Goal: Use online tool/utility: Utilize a website feature to perform a specific function

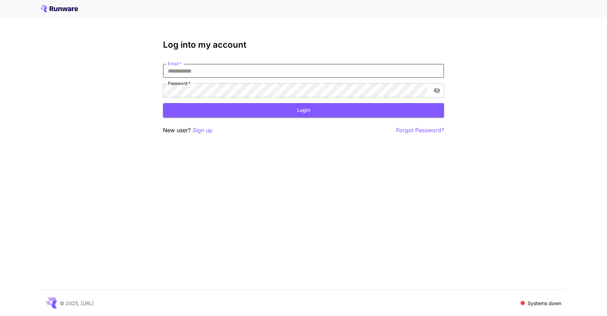
click at [200, 67] on input "Email   *" at bounding box center [303, 71] width 281 height 14
click at [0, 316] on com-1password-button at bounding box center [0, 316] width 0 height 0
type input "**********"
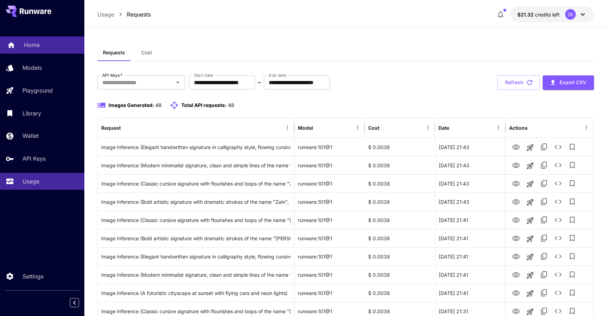
click at [38, 45] on p "Home" at bounding box center [32, 45] width 16 height 8
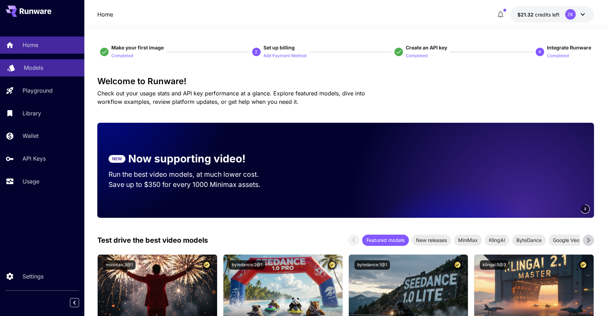
click at [31, 69] on p "Models" at bounding box center [33, 68] width 19 height 8
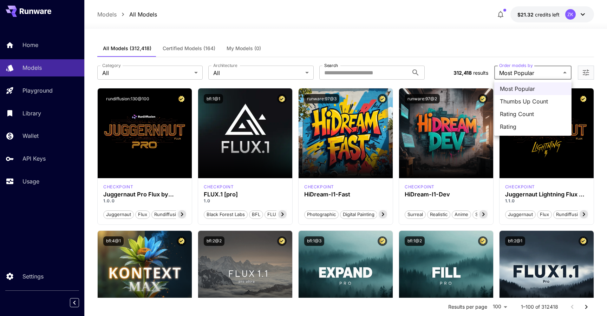
click at [538, 47] on div at bounding box center [303, 158] width 607 height 316
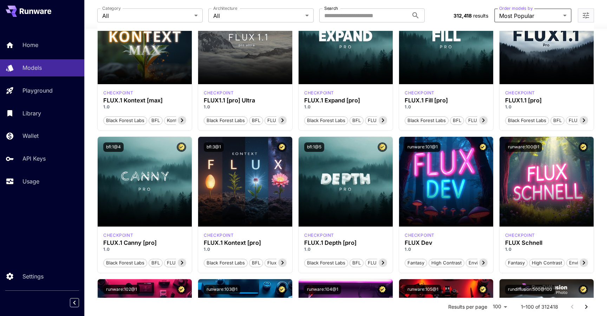
scroll to position [211, 0]
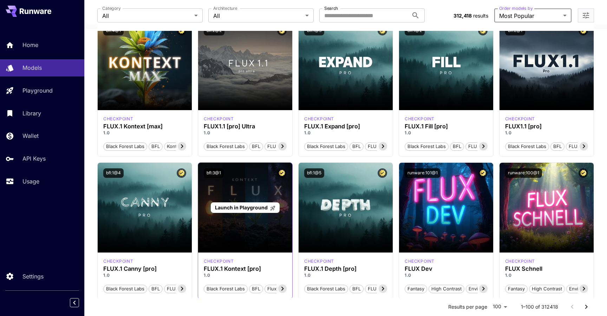
click at [243, 241] on div "Launch in Playground" at bounding box center [245, 208] width 94 height 90
click at [248, 210] on span "Launch in Playground" at bounding box center [241, 208] width 53 height 6
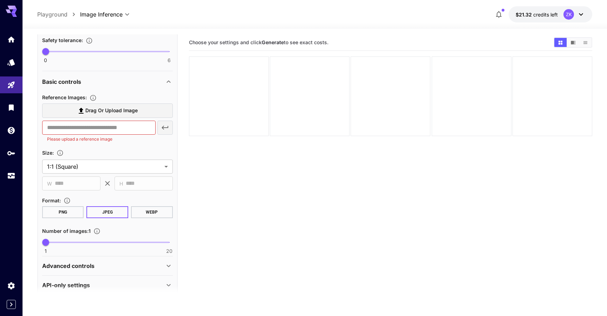
scroll to position [210, 0]
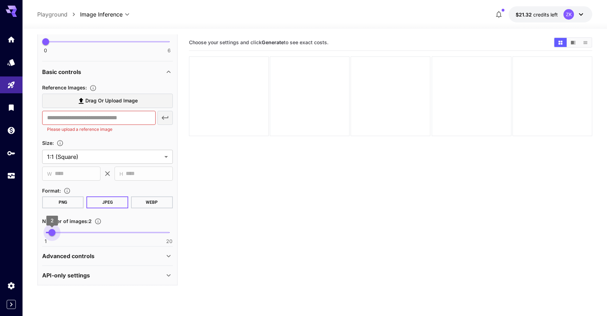
drag, startPoint x: 46, startPoint y: 232, endPoint x: 52, endPoint y: 233, distance: 5.7
click at [52, 233] on span "2" at bounding box center [51, 232] width 7 height 7
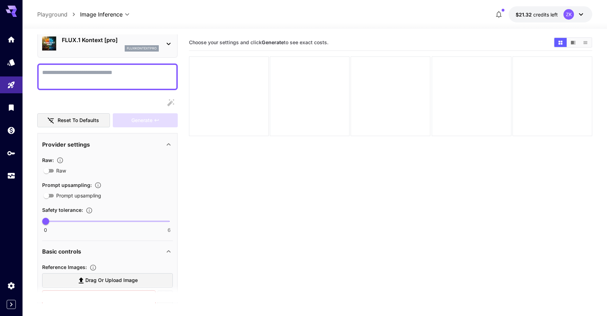
scroll to position [0, 0]
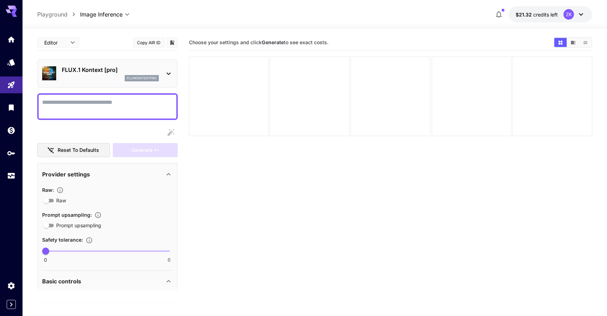
click at [87, 74] on div "FLUX.1 Kontext [pro] fluxkontextpro" at bounding box center [110, 74] width 97 height 16
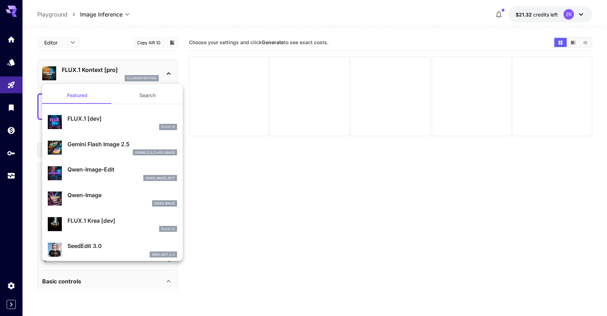
click at [98, 124] on div "FLUX.1 D" at bounding box center [122, 127] width 110 height 6
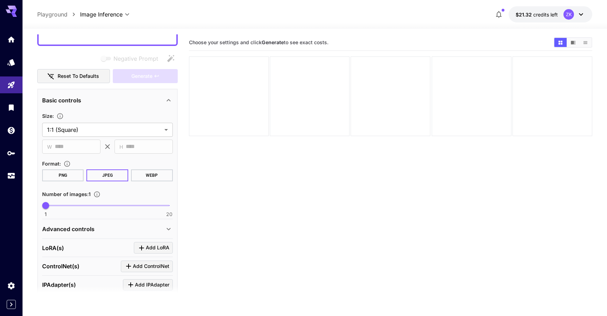
scroll to position [100, 0]
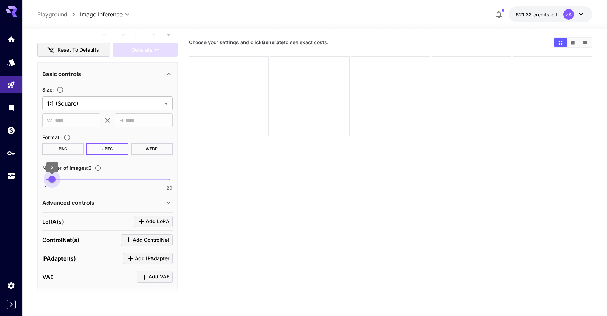
drag, startPoint x: 46, startPoint y: 179, endPoint x: 52, endPoint y: 180, distance: 6.0
click at [52, 180] on span "2" at bounding box center [51, 179] width 7 height 7
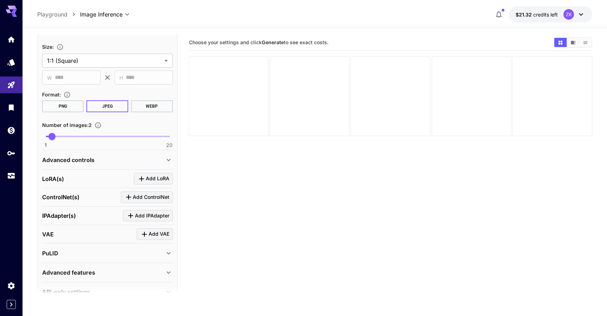
scroll to position [160, 0]
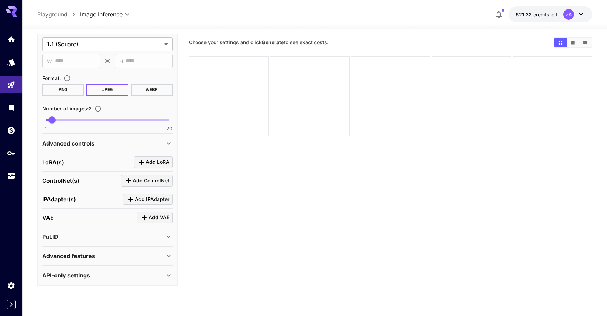
click at [70, 217] on div "VAE Add VAE" at bounding box center [107, 218] width 131 height 12
click at [145, 217] on icon "Click to add VAE" at bounding box center [144, 218] width 5 height 5
click at [86, 262] on p "Select model" at bounding box center [85, 261] width 36 height 8
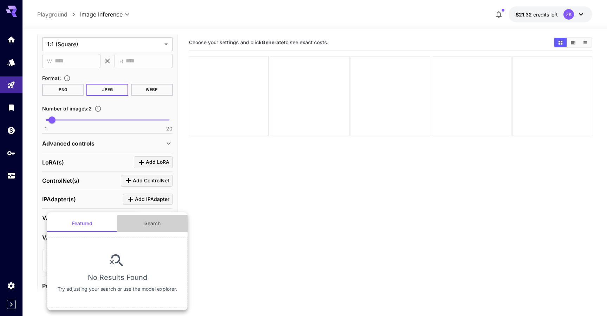
click at [154, 227] on button "Search" at bounding box center [152, 223] width 70 height 17
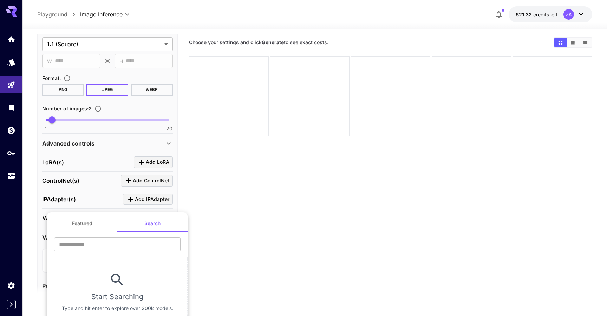
click at [91, 224] on button "Featured" at bounding box center [82, 223] width 70 height 17
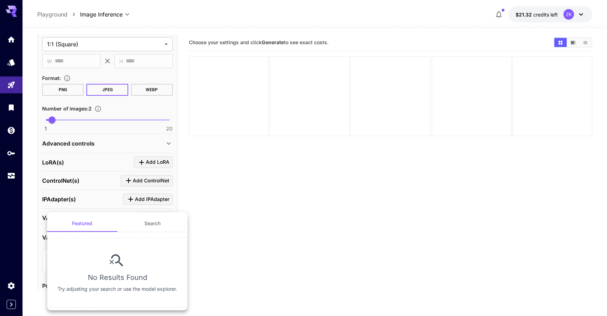
click at [246, 261] on div at bounding box center [303, 158] width 607 height 316
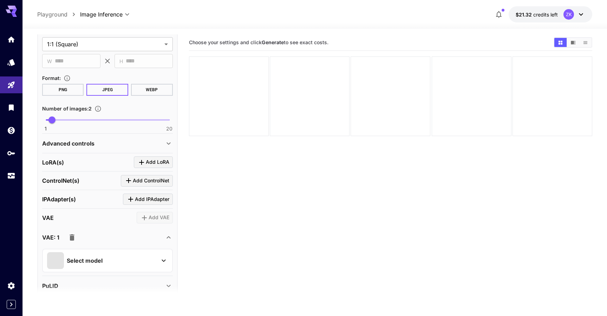
click at [68, 238] on icon "button" at bounding box center [72, 237] width 8 height 8
click at [168, 141] on icon at bounding box center [168, 143] width 8 height 8
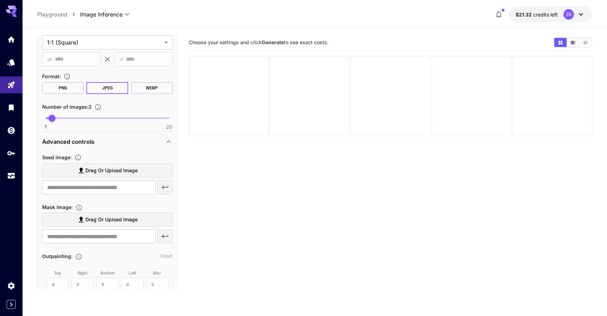
scroll to position [152, 0]
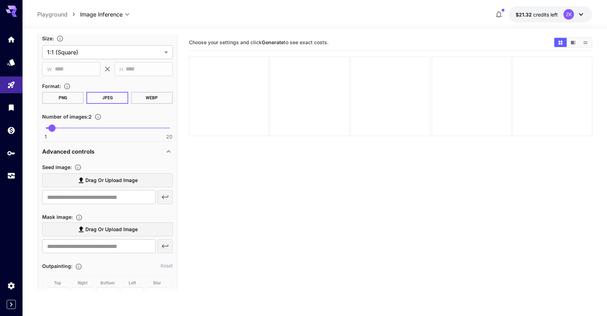
click at [164, 151] on div "Advanced controls" at bounding box center [103, 151] width 122 height 8
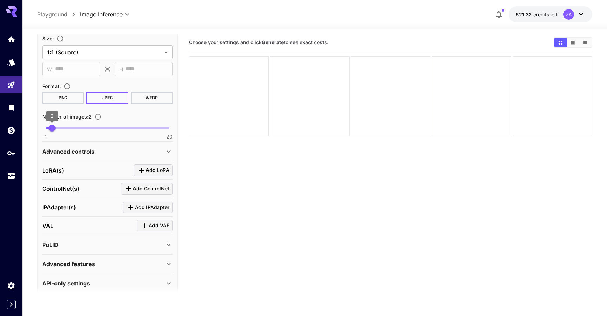
type input "*"
drag, startPoint x: 53, startPoint y: 129, endPoint x: 27, endPoint y: 129, distance: 25.6
click at [27, 129] on section "**********" at bounding box center [314, 200] width 584 height 343
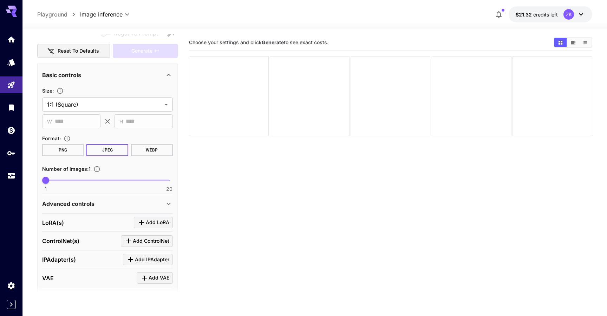
scroll to position [0, 0]
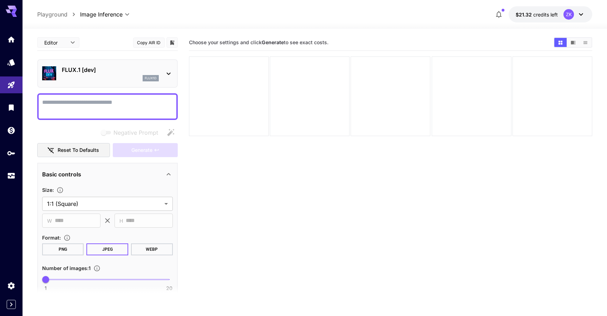
click at [105, 68] on p "FLUX.1 [dev]" at bounding box center [110, 70] width 97 height 8
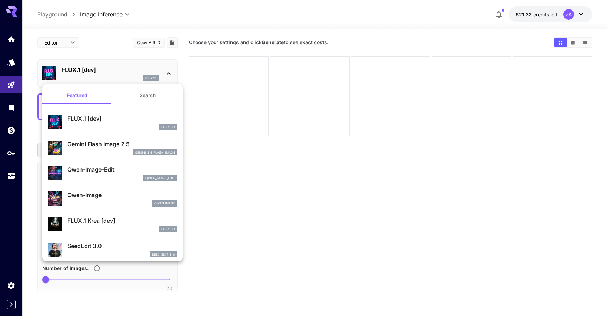
click at [104, 146] on p "Gemini Flash Image 2.5" at bounding box center [122, 144] width 110 height 8
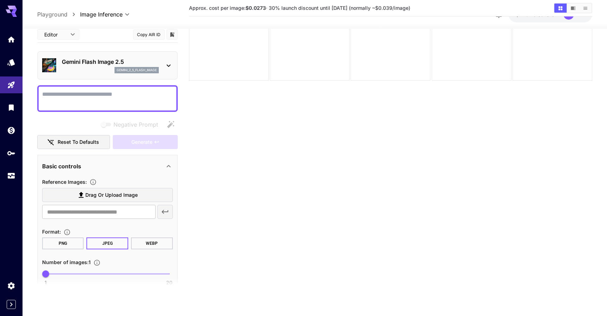
click at [127, 68] on p "gemini_2_5_flash_image" at bounding box center [137, 70] width 40 height 5
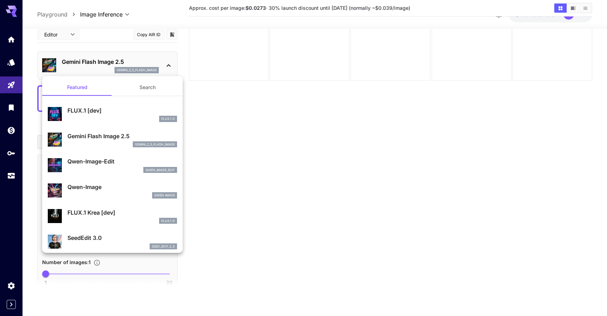
click at [280, 90] on div at bounding box center [303, 158] width 607 height 316
